Goal: Check status: Check status

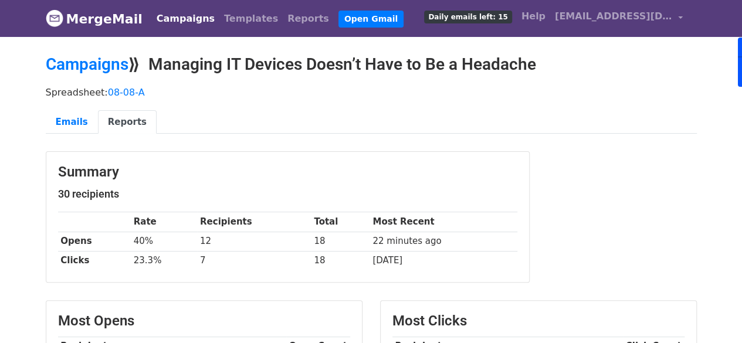
click at [174, 20] on link "Campaigns" at bounding box center [185, 18] width 67 height 23
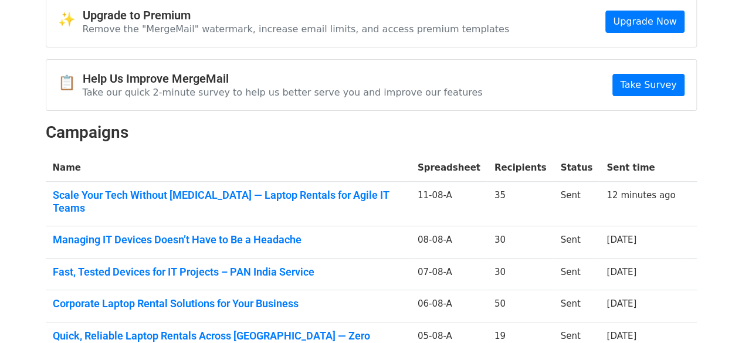
click at [345, 193] on link "Scale Your Tech Without CapEx — Laptop Rentals for Agile IT Teams" at bounding box center [228, 201] width 351 height 25
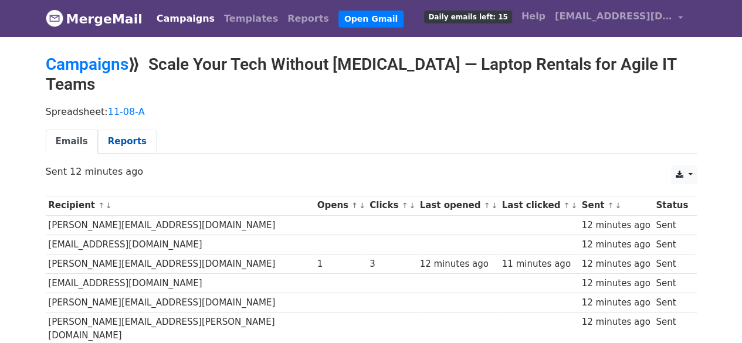
drag, startPoint x: 184, startPoint y: 4, endPoint x: 109, endPoint y: 123, distance: 140.7
click at [108, 130] on link "Reports" at bounding box center [127, 142] width 59 height 24
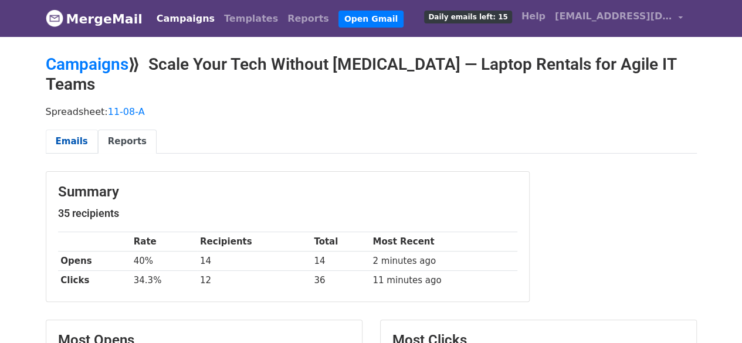
click at [76, 130] on link "Emails" at bounding box center [72, 142] width 52 height 24
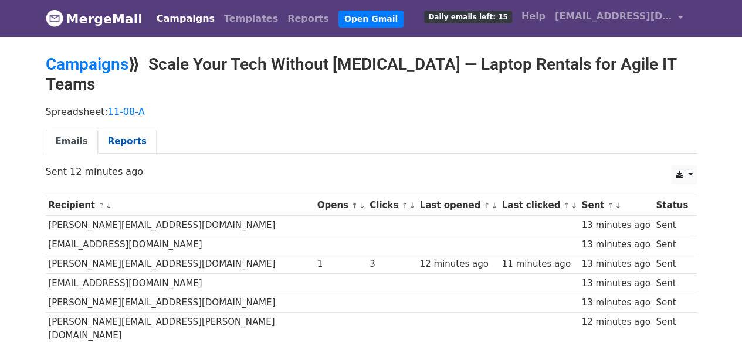
click at [127, 130] on link "Reports" at bounding box center [127, 142] width 59 height 24
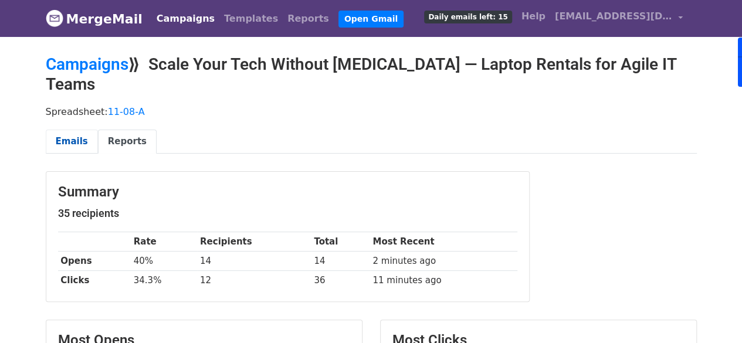
click at [79, 130] on link "Emails" at bounding box center [72, 142] width 52 height 24
